Goal: Task Accomplishment & Management: Complete application form

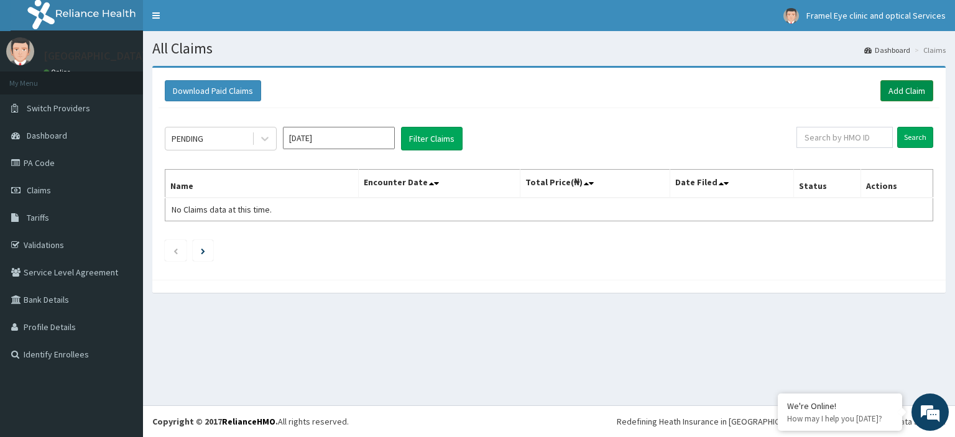
click at [891, 91] on link "Add Claim" at bounding box center [907, 90] width 53 height 21
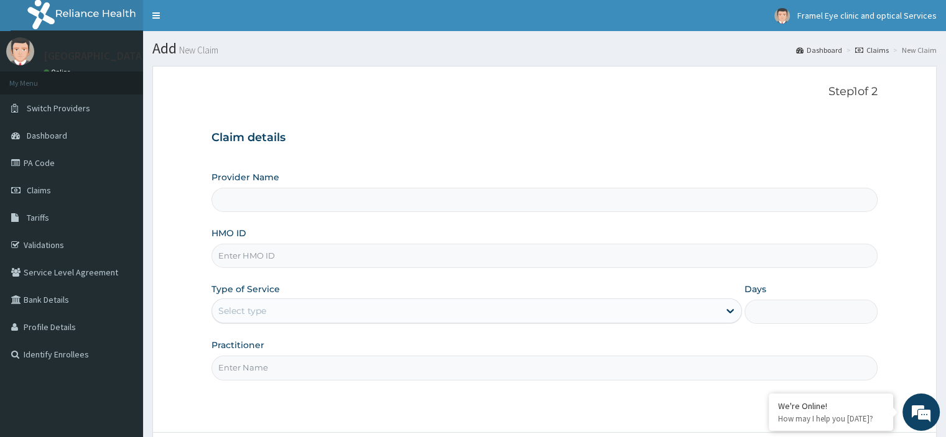
click at [330, 252] on input "HMO ID" at bounding box center [544, 256] width 666 height 24
paste input "LRO/10003/C"
type input "[GEOGRAPHIC_DATA]"
type input "LRO/10003/C"
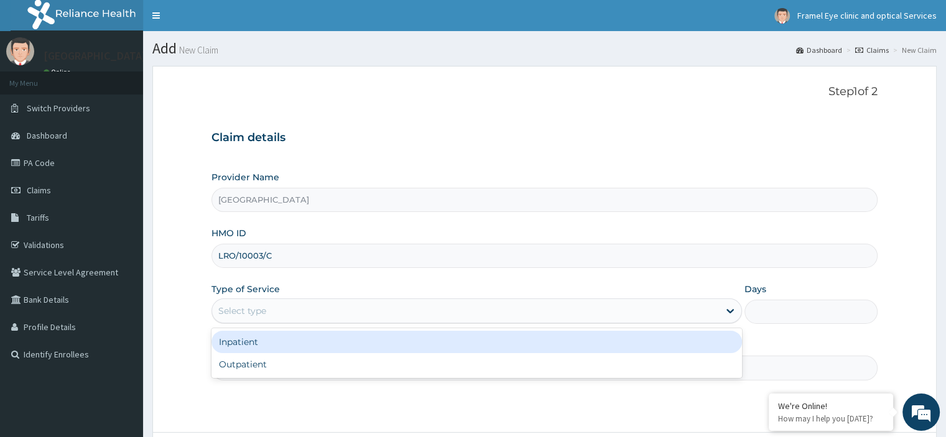
drag, startPoint x: 327, startPoint y: 317, endPoint x: 302, endPoint y: 366, distance: 55.1
click at [302, 323] on div "option Inpatient focused, 1 of 2. 2 results available. Use Up and Down to choos…" at bounding box center [476, 311] width 531 height 25
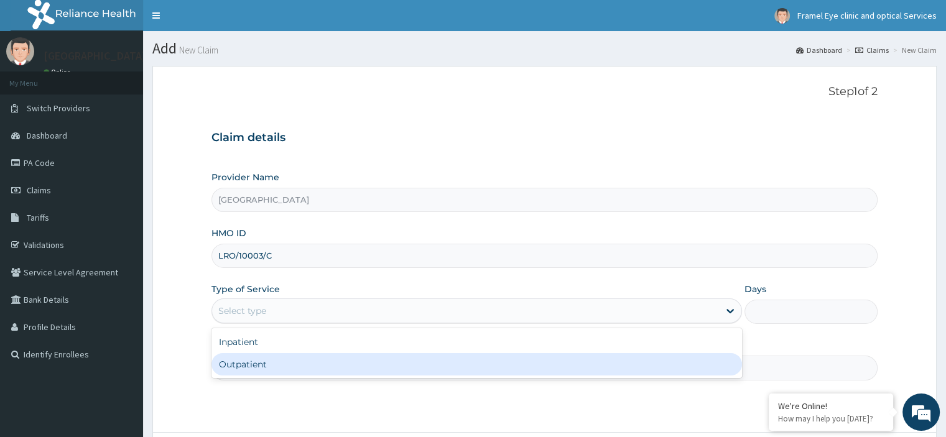
click at [302, 366] on div "Outpatient" at bounding box center [476, 364] width 531 height 22
type input "1"
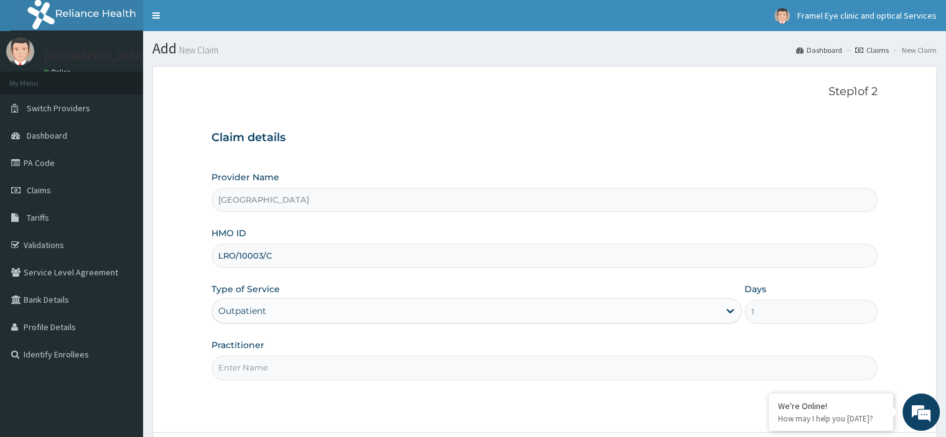
click at [316, 366] on input "Practitioner" at bounding box center [544, 368] width 666 height 24
type input "[PERSON_NAME][DEMOGRAPHIC_DATA]"
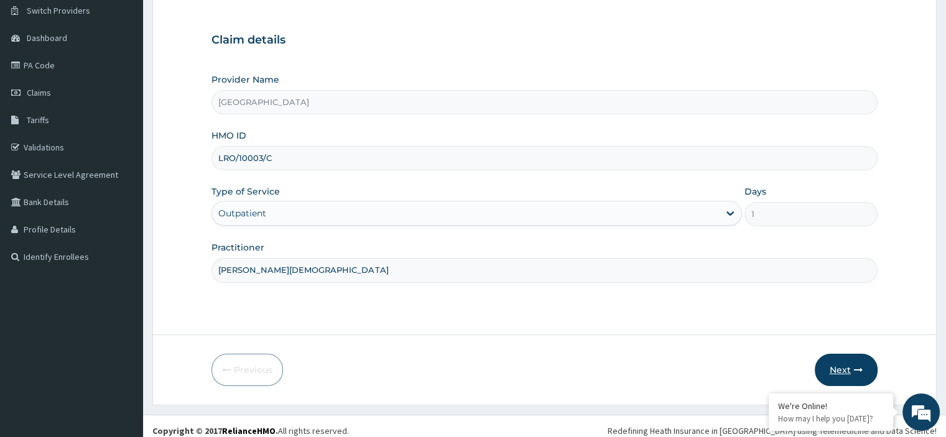
click at [844, 379] on button "Next" at bounding box center [846, 370] width 63 height 32
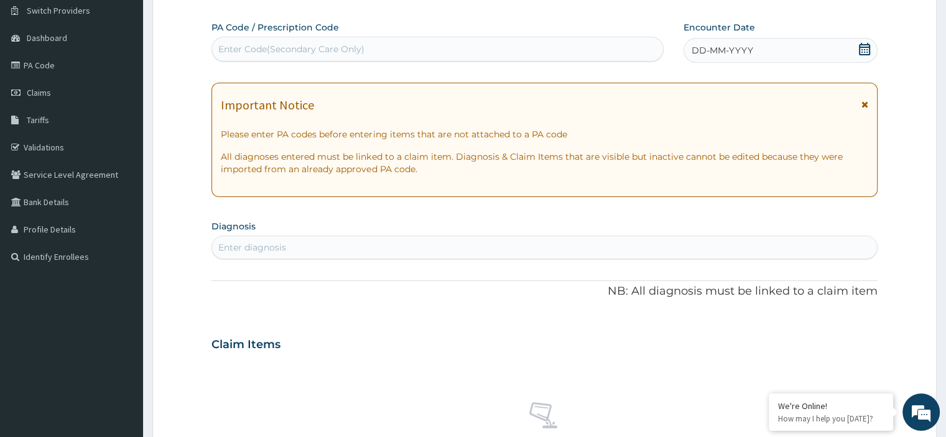
click at [463, 59] on div "Enter Code(Secondary Care Only)" at bounding box center [437, 49] width 452 height 25
paste input "PA/E595D6"
type input "PA/E595D6"
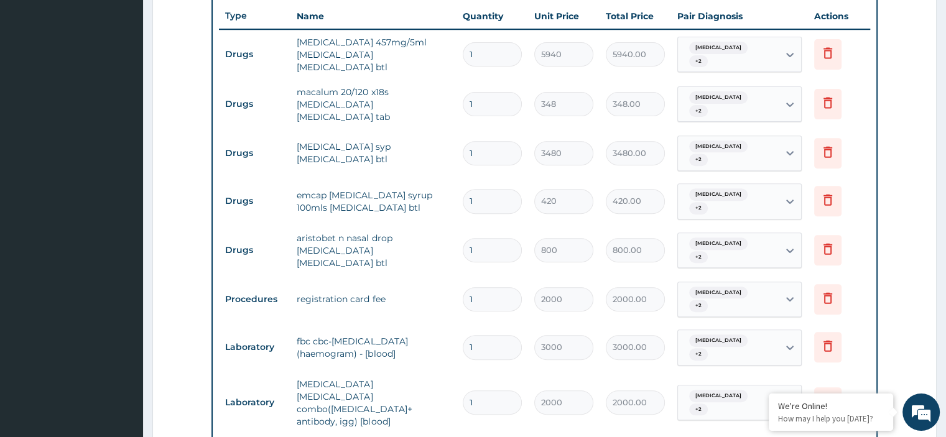
scroll to position [751, 0]
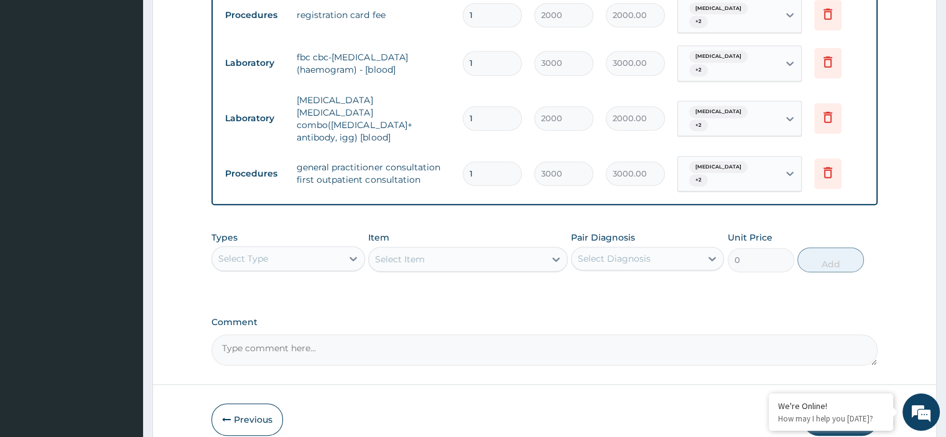
click at [850, 404] on button "Submit" at bounding box center [840, 420] width 75 height 32
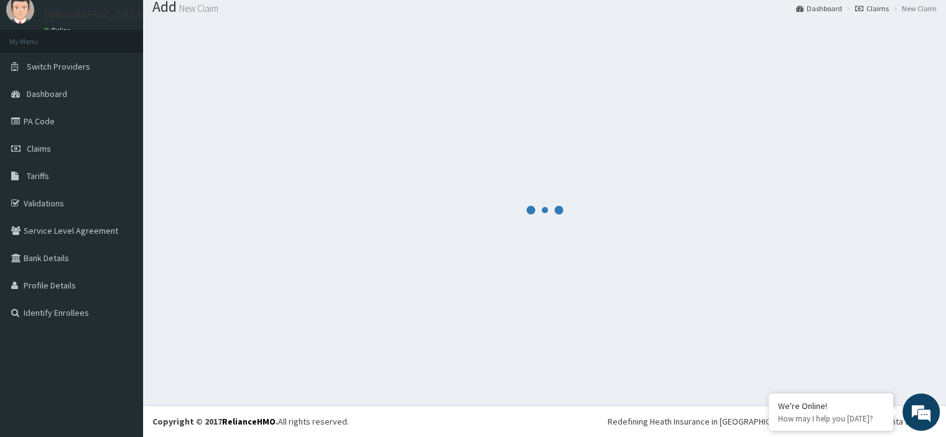
scroll to position [41, 0]
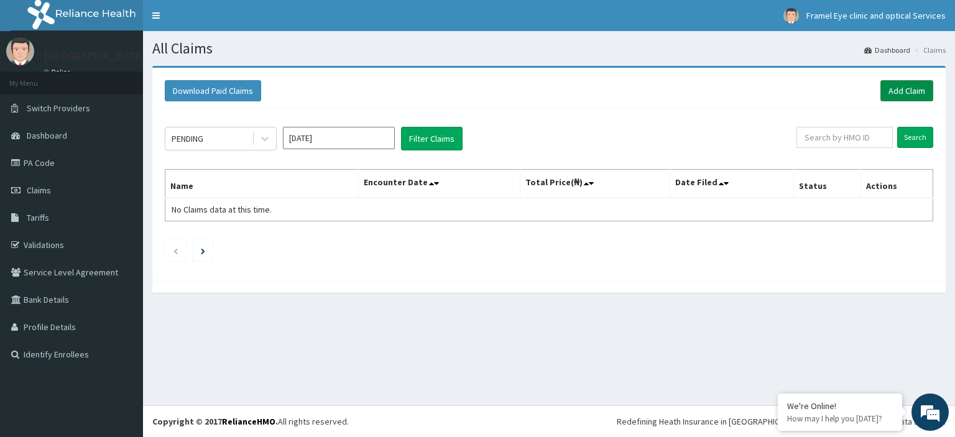
click at [888, 81] on link "Add Claim" at bounding box center [907, 90] width 53 height 21
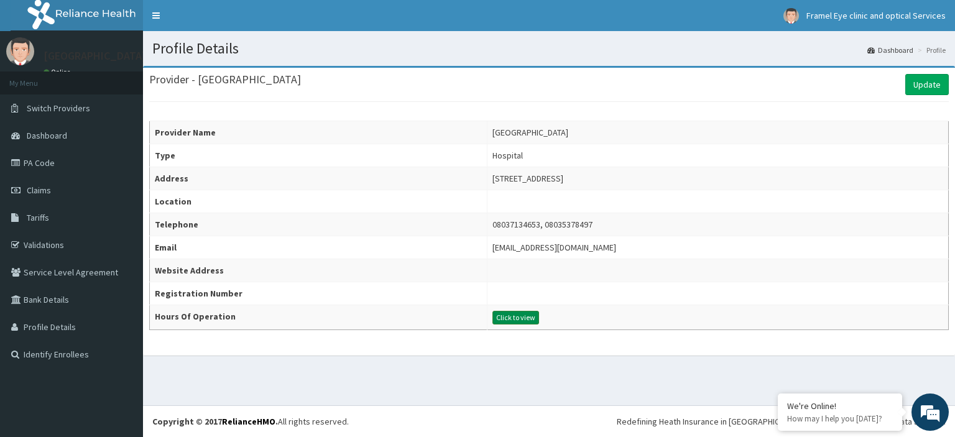
click at [493, 318] on button "Click to view" at bounding box center [516, 318] width 47 height 14
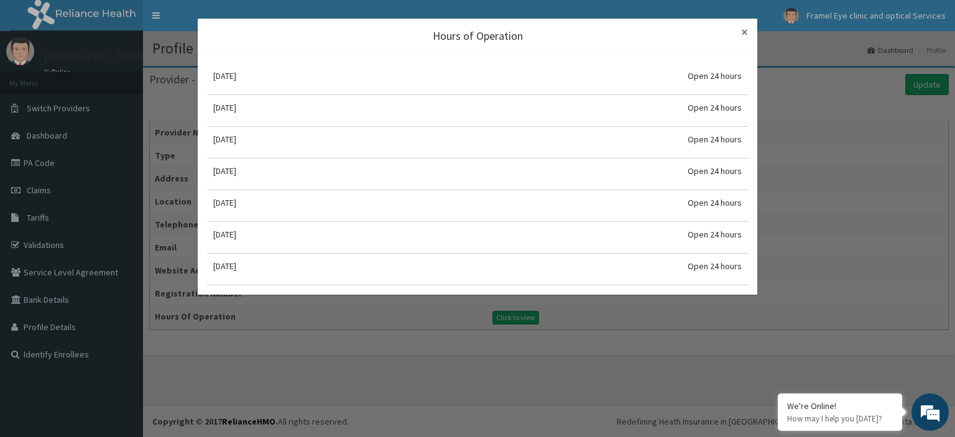
click at [747, 29] on span "×" at bounding box center [744, 32] width 7 height 17
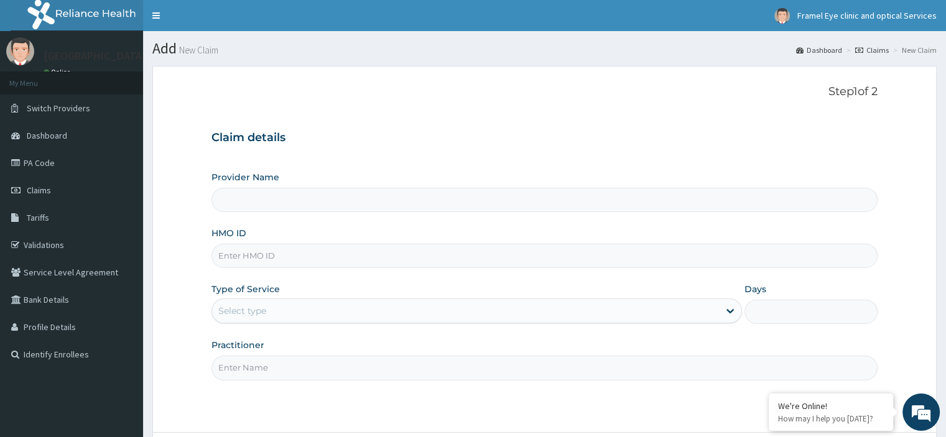
click at [361, 261] on input "HMO ID" at bounding box center [544, 256] width 666 height 24
paste input "WML/10073/B"
type input "WML/10073/B"
type input "[GEOGRAPHIC_DATA]"
type input "WML/10073/B"
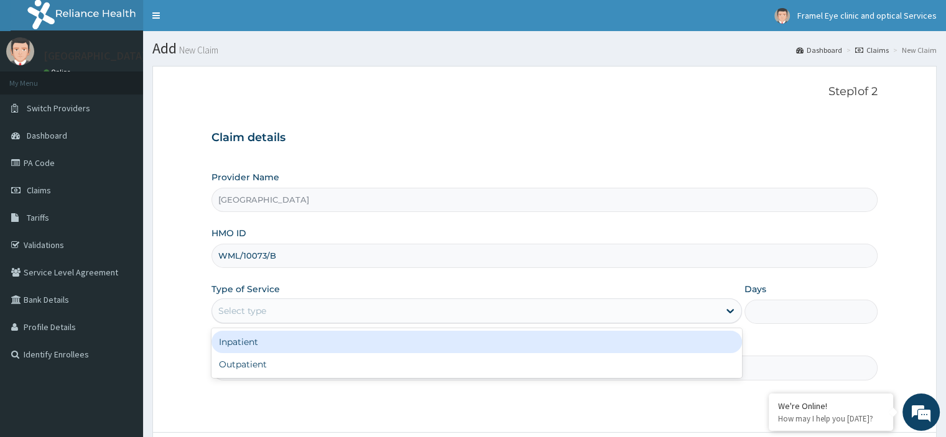
drag, startPoint x: 338, startPoint y: 314, endPoint x: 307, endPoint y: 365, distance: 59.5
click at [307, 323] on div "option Inpatient focused, 1 of 2. 2 results available. Use Up and Down to choos…" at bounding box center [476, 311] width 531 height 25
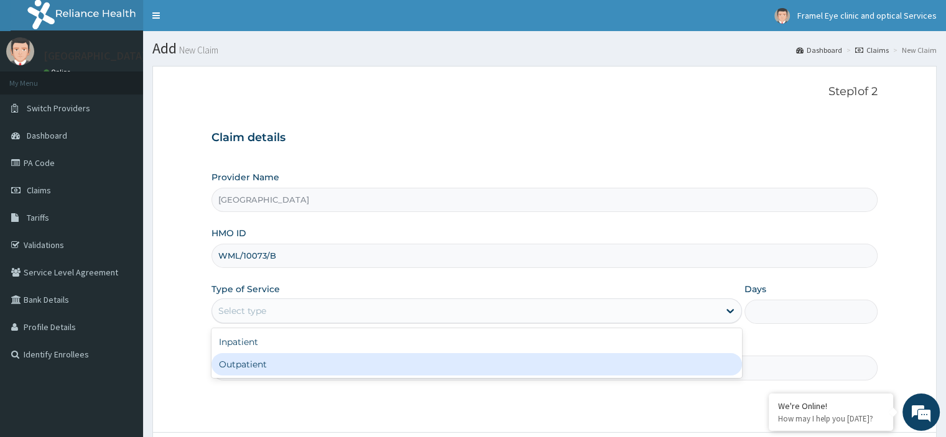
click at [307, 365] on div "Outpatient" at bounding box center [476, 364] width 531 height 22
type input "1"
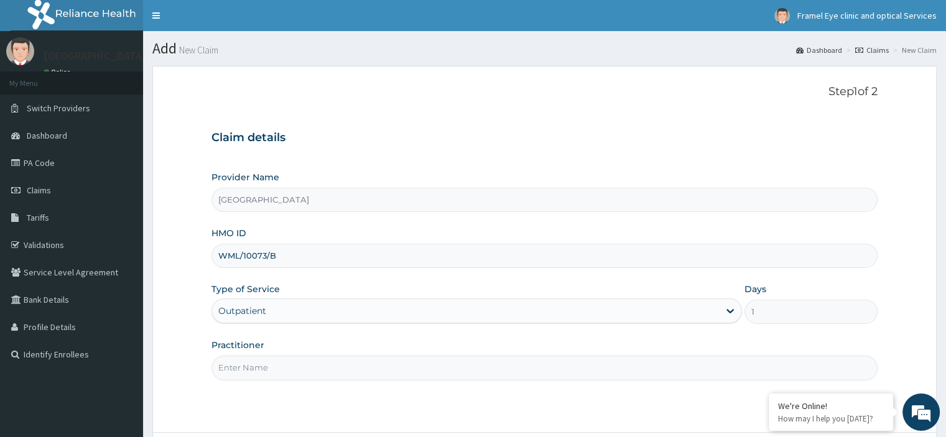
click at [318, 373] on input "Practitioner" at bounding box center [544, 368] width 666 height 24
type input "[PERSON_NAME][DEMOGRAPHIC_DATA]"
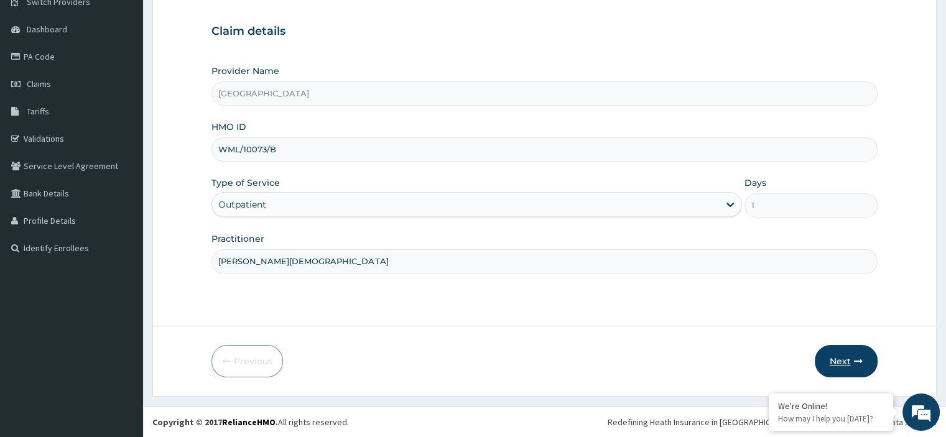
click at [832, 354] on button "Next" at bounding box center [846, 361] width 63 height 32
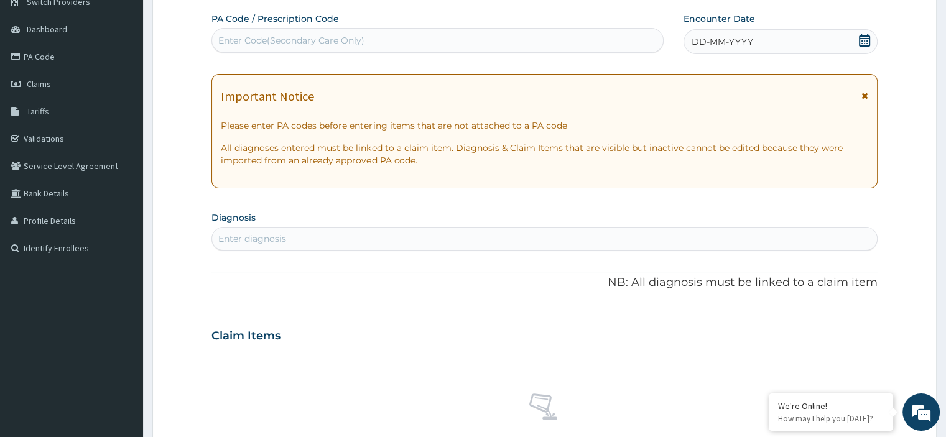
click at [327, 31] on div "Enter Code(Secondary Care Only)" at bounding box center [437, 40] width 451 height 20
paste input "PA/0DECC7"
type input "PA/0DECC7"
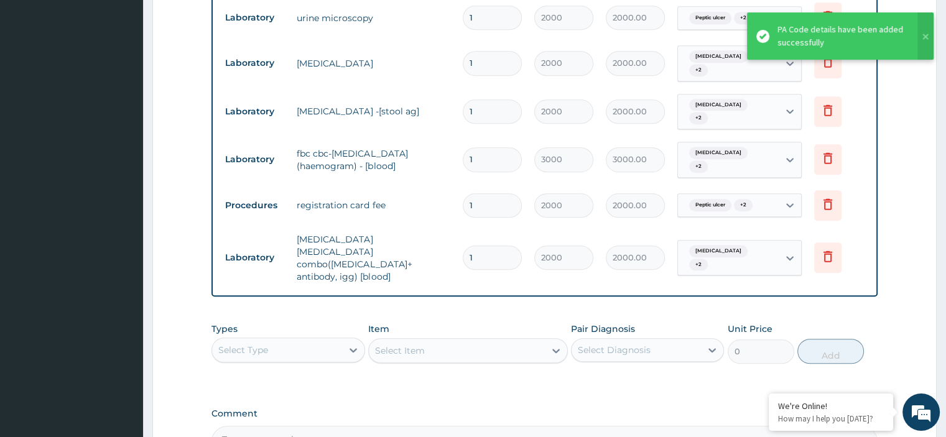
scroll to position [847, 0]
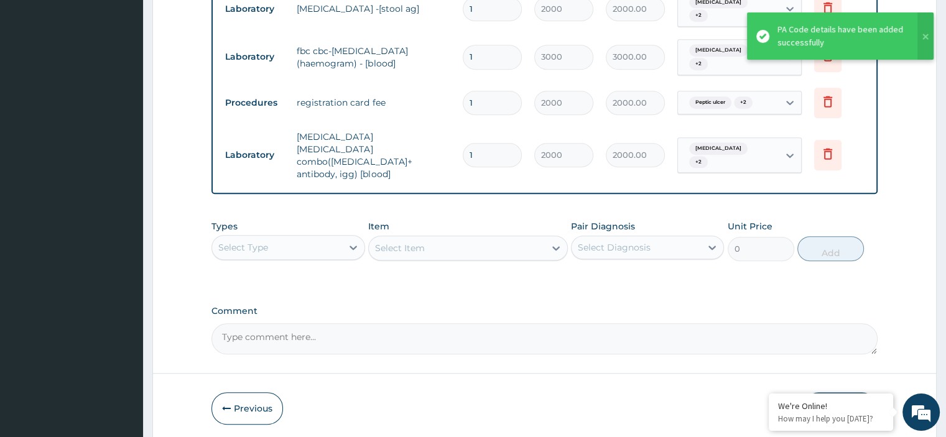
click at [837, 392] on button "Submit" at bounding box center [840, 408] width 75 height 32
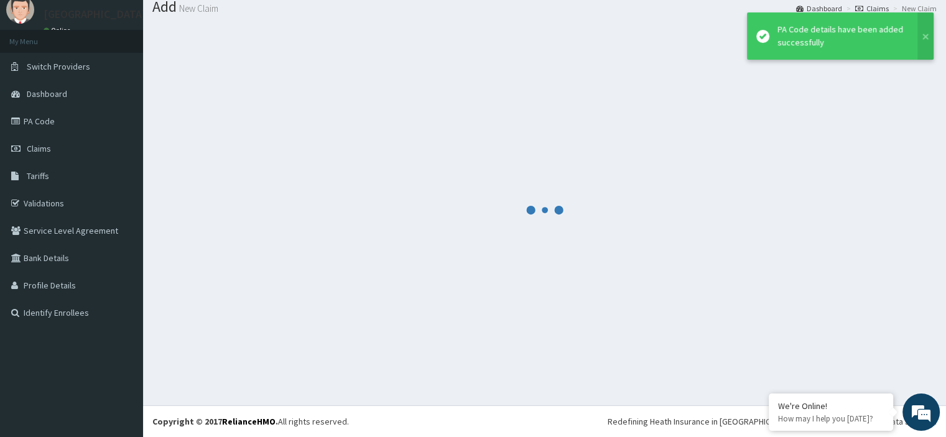
scroll to position [41, 0]
